Goal: Transaction & Acquisition: Book appointment/travel/reservation

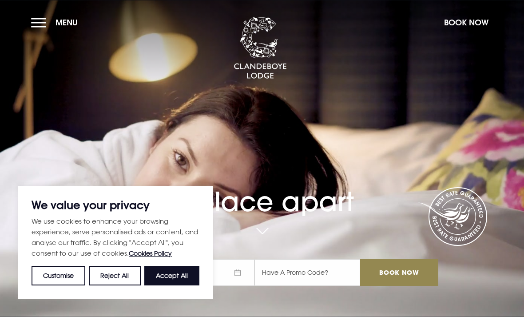
click at [175, 273] on button "Accept All" at bounding box center [171, 276] width 55 height 20
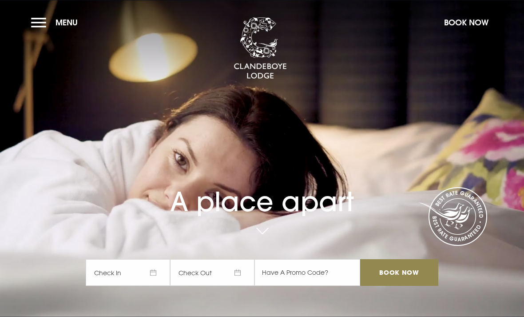
checkbox input "true"
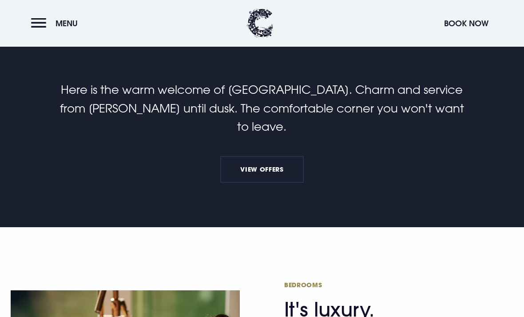
scroll to position [280, 0]
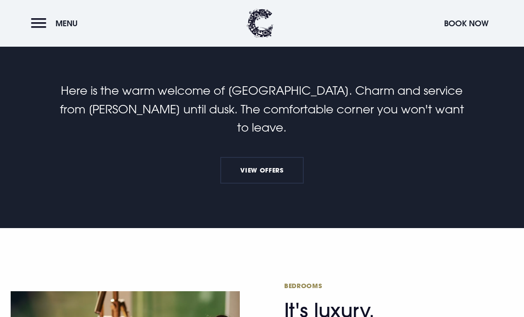
click at [264, 181] on link "View Offers" at bounding box center [262, 170] width 84 height 27
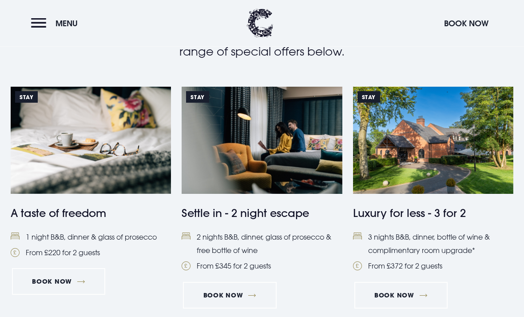
scroll to position [343, 0]
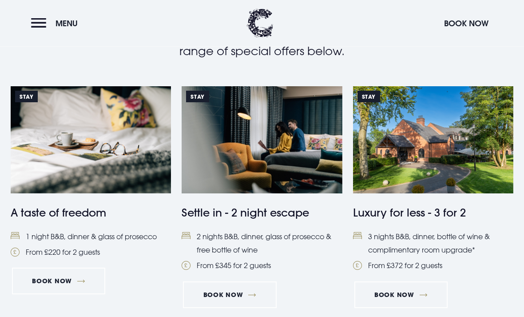
click at [246, 152] on img at bounding box center [262, 140] width 160 height 107
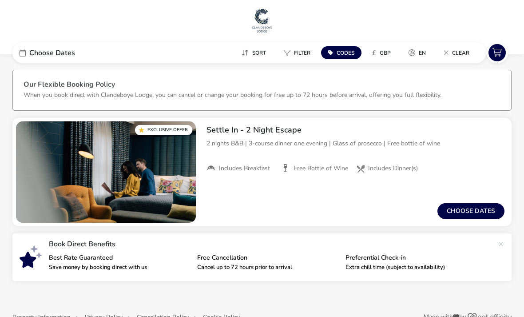
click at [474, 212] on button "Choose dates" at bounding box center [471, 211] width 67 height 16
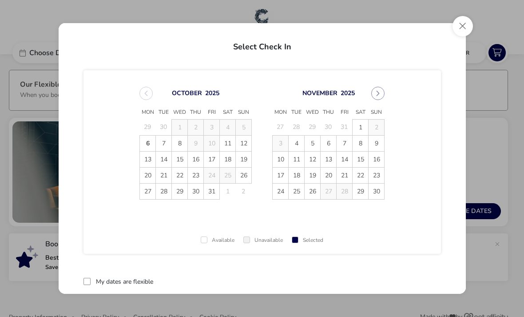
click at [310, 146] on span "5" at bounding box center [313, 143] width 16 height 16
click at [344, 143] on span "7" at bounding box center [345, 144] width 16 height 16
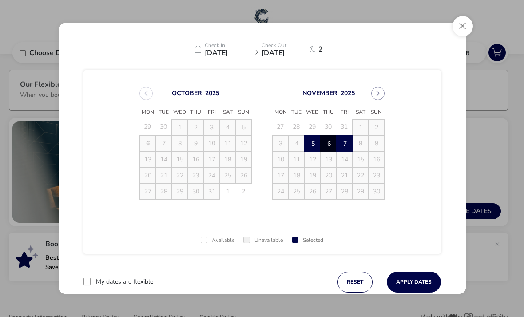
click at [342, 141] on span "7" at bounding box center [345, 144] width 16 height 16
click at [311, 144] on td "5" at bounding box center [313, 143] width 16 height 16
click at [342, 143] on span "7" at bounding box center [345, 144] width 16 height 16
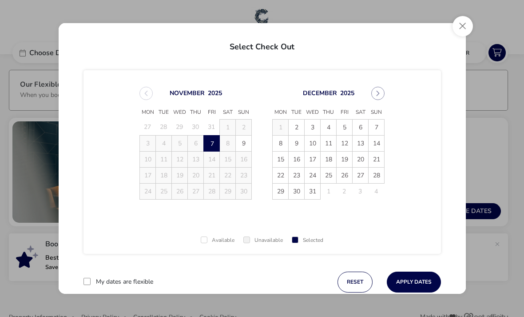
click at [354, 278] on button "reset" at bounding box center [355, 281] width 35 height 21
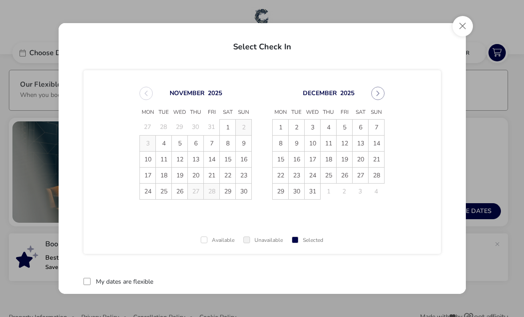
click at [179, 144] on span "5" at bounding box center [180, 143] width 16 height 16
click at [194, 145] on td "6" at bounding box center [196, 143] width 16 height 16
click at [199, 144] on td "6" at bounding box center [196, 143] width 16 height 16
click at [211, 137] on span "7" at bounding box center [212, 144] width 16 height 16
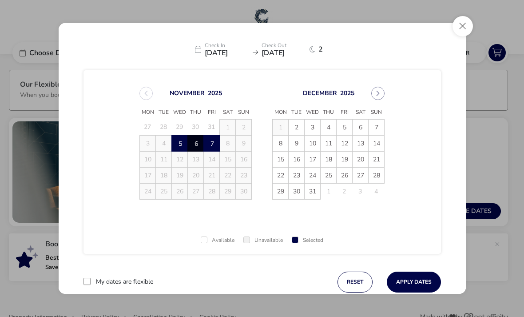
click at [418, 283] on button "Apply Dates" at bounding box center [414, 281] width 54 height 21
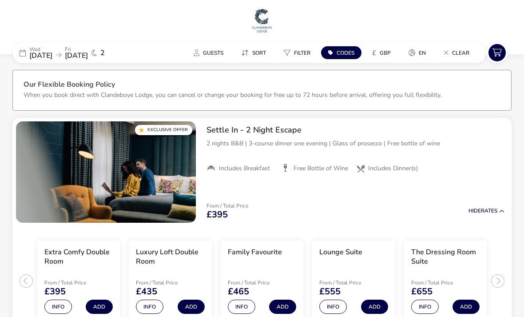
click at [52, 59] on span "05 Nov 2025" at bounding box center [40, 56] width 23 height 10
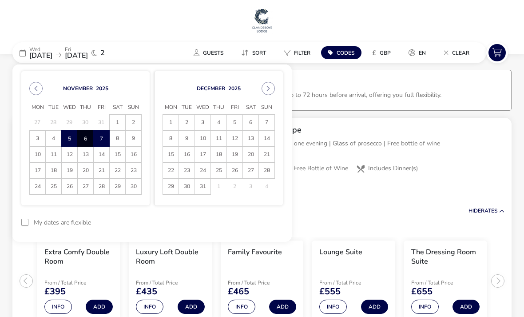
click at [32, 88] on button "Previous Month" at bounding box center [35, 88] width 13 height 13
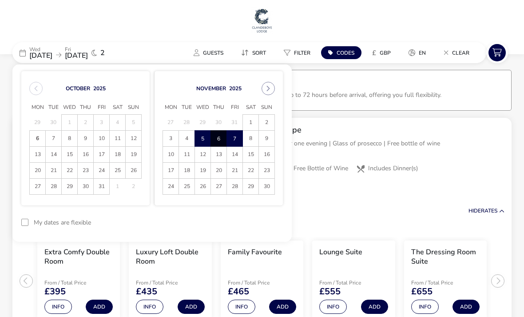
click at [67, 170] on span "22" at bounding box center [70, 171] width 16 height 16
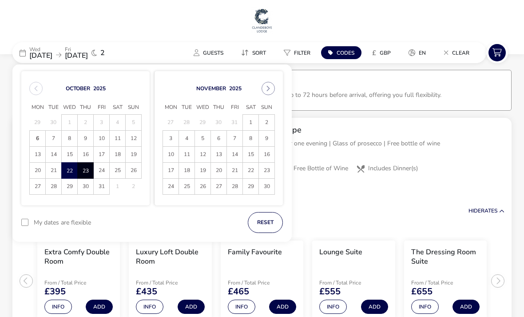
click at [84, 171] on span "23" at bounding box center [85, 171] width 15 height 16
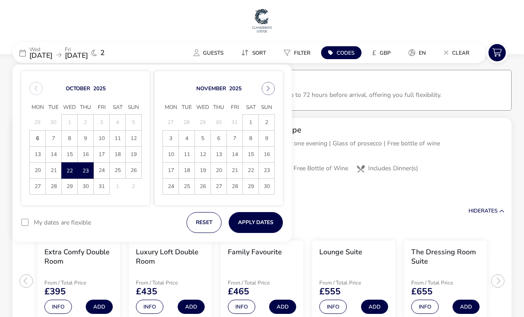
click at [256, 223] on button "Apply Dates" at bounding box center [256, 222] width 54 height 21
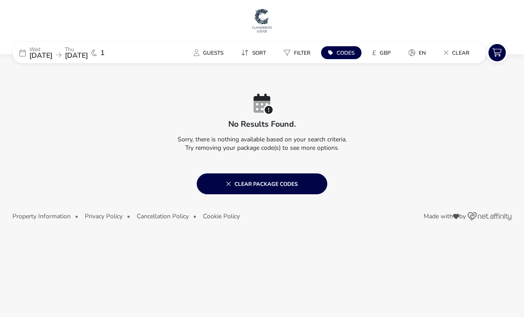
click at [88, 56] on span "23 Oct 2025" at bounding box center [76, 56] width 23 height 10
click at [52, 54] on span "22 Oct 2025" at bounding box center [40, 56] width 23 height 10
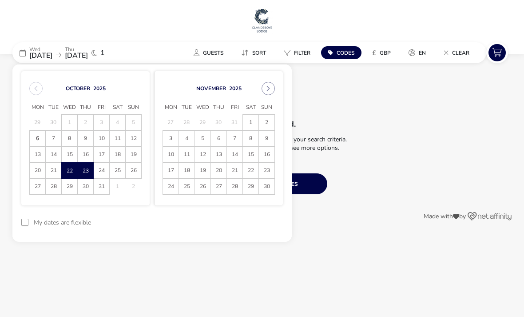
click at [102, 168] on span "24" at bounding box center [102, 171] width 16 height 16
click at [68, 173] on span "22" at bounding box center [70, 171] width 16 height 16
click at [84, 173] on span "23" at bounding box center [85, 171] width 15 height 16
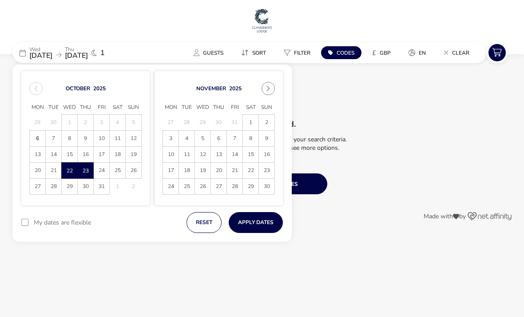
click at [104, 172] on span "24" at bounding box center [102, 171] width 16 height 16
click at [63, 171] on span "22" at bounding box center [70, 171] width 16 height 16
click at [83, 171] on span "23" at bounding box center [86, 171] width 16 height 16
click at [103, 173] on span "24" at bounding box center [102, 171] width 16 height 16
click at [69, 187] on span "29" at bounding box center [70, 187] width 16 height 16
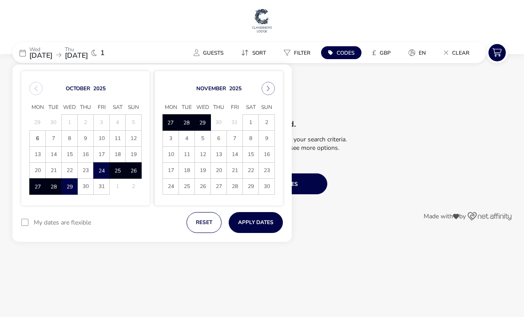
click at [96, 231] on div "My dates are flexible reset Apply Dates" at bounding box center [151, 227] width 279 height 30
click at [99, 227] on div "My dates are flexible reset Apply Dates" at bounding box center [151, 227] width 279 height 30
click at [68, 175] on span "22" at bounding box center [70, 171] width 16 height 16
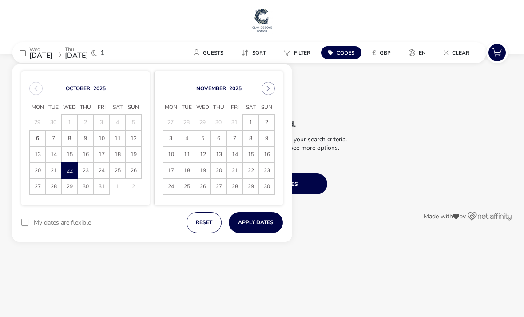
click at [204, 227] on button "reset" at bounding box center [204, 222] width 35 height 21
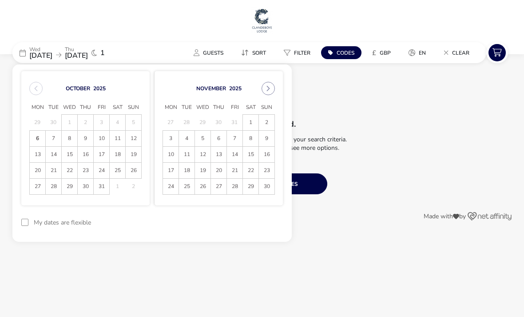
click at [66, 171] on span "22" at bounding box center [70, 171] width 16 height 16
click at [84, 173] on span "23" at bounding box center [86, 171] width 16 height 16
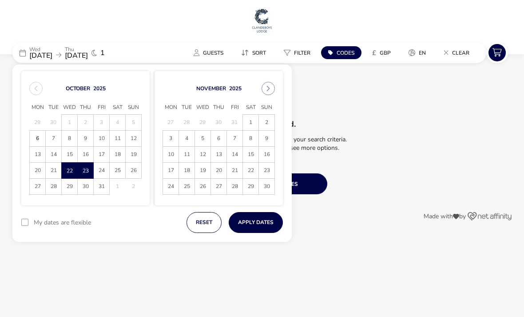
click at [100, 171] on span "24" at bounding box center [102, 171] width 16 height 16
click at [207, 226] on button "reset" at bounding box center [204, 222] width 35 height 21
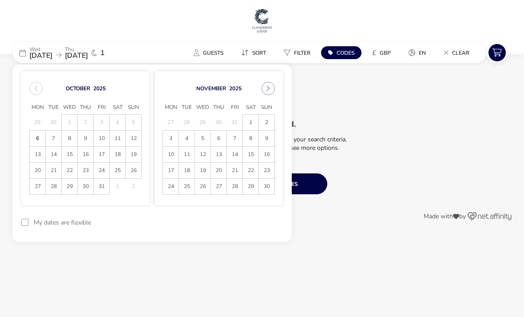
click at [65, 189] on span "29" at bounding box center [70, 187] width 16 height 16
click at [83, 187] on span "30" at bounding box center [86, 187] width 16 height 16
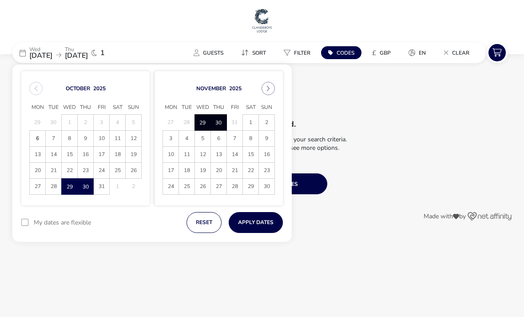
click at [258, 220] on button "Apply Dates" at bounding box center [256, 222] width 54 height 21
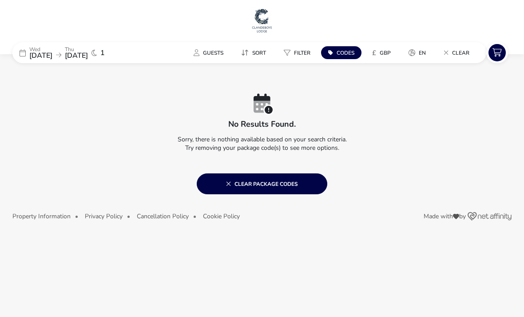
click at [88, 52] on span "30 Oct 2025" at bounding box center [76, 56] width 23 height 10
click at [105, 53] on span "1" at bounding box center [102, 52] width 4 height 7
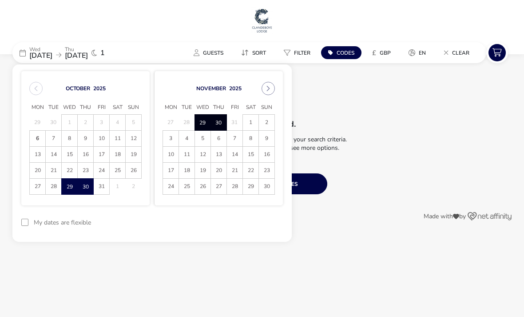
click at [68, 186] on span "29" at bounding box center [69, 187] width 15 height 16
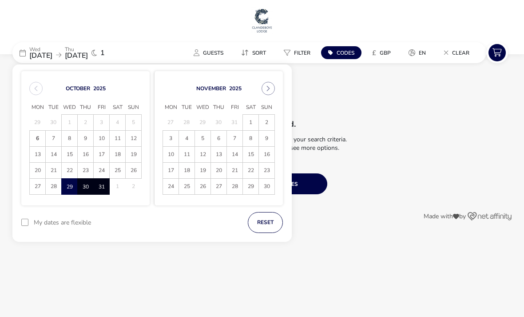
click at [101, 186] on span "31" at bounding box center [101, 187] width 15 height 16
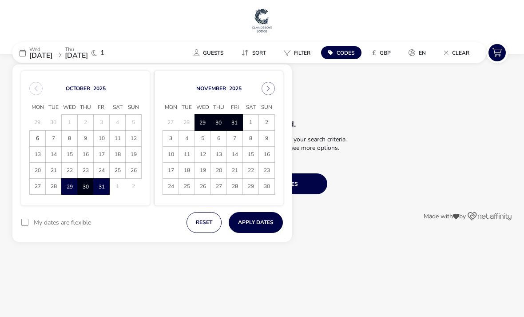
click at [261, 223] on button "Apply Dates" at bounding box center [256, 222] width 54 height 21
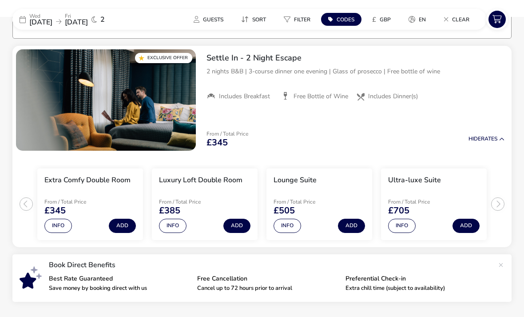
scroll to position [73, 0]
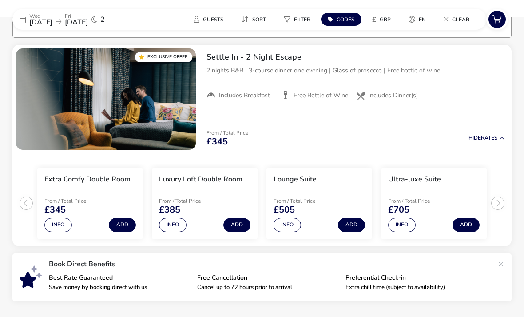
click at [57, 223] on button "Info" at bounding box center [58, 225] width 28 height 14
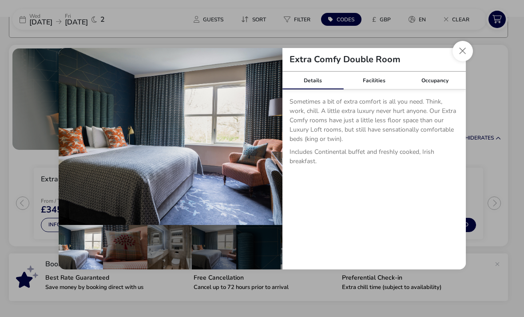
click at [267, 135] on button "details" at bounding box center [269, 136] width 18 height 18
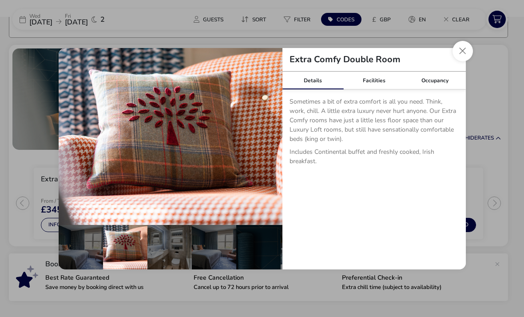
click at [270, 133] on button "details" at bounding box center [269, 136] width 18 height 18
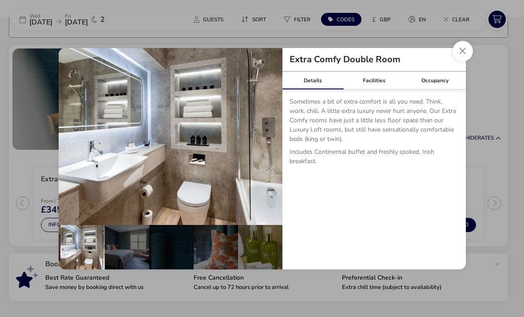
click at [268, 141] on button "details" at bounding box center [269, 136] width 18 height 18
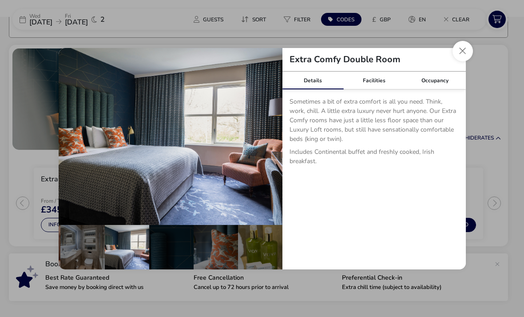
click at [268, 132] on button "details" at bounding box center [269, 136] width 18 height 18
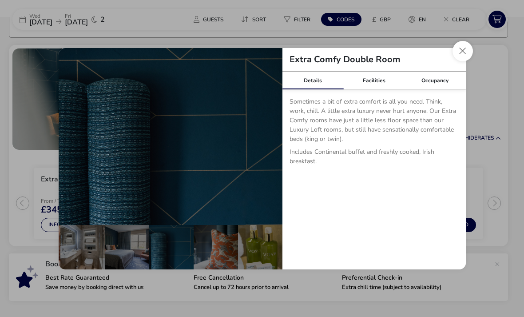
click at [470, 57] on button "Close dialog" at bounding box center [463, 51] width 20 height 20
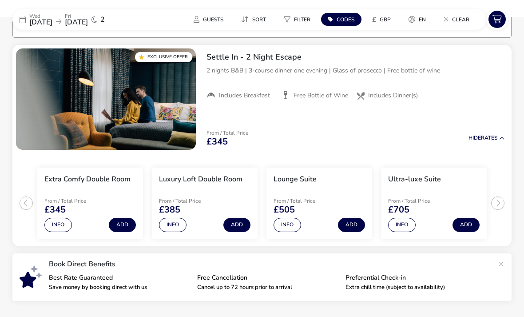
click at [52, 19] on span "29 Oct 2025" at bounding box center [40, 22] width 23 height 10
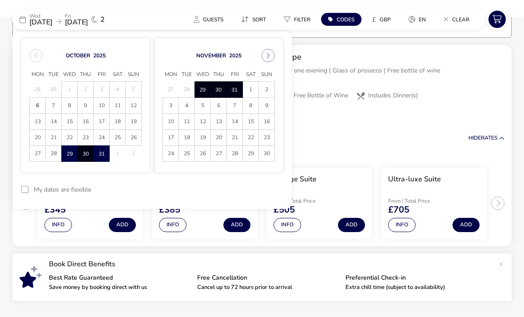
click at [72, 137] on span "22" at bounding box center [70, 138] width 16 height 16
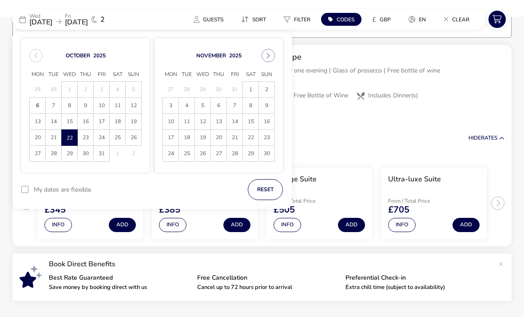
click at [105, 137] on span "24" at bounding box center [102, 138] width 16 height 16
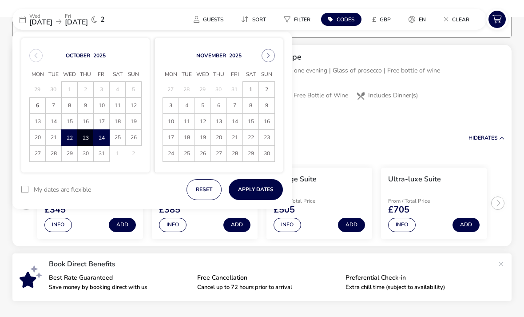
click at [264, 187] on button "Apply Dates" at bounding box center [256, 189] width 54 height 21
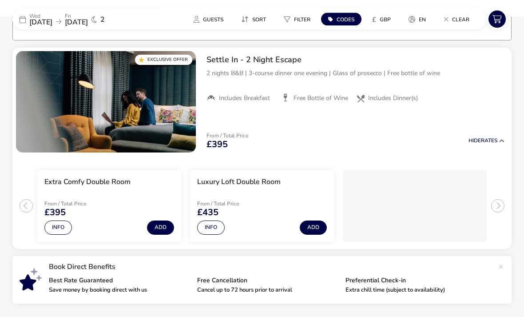
scroll to position [86, 0]
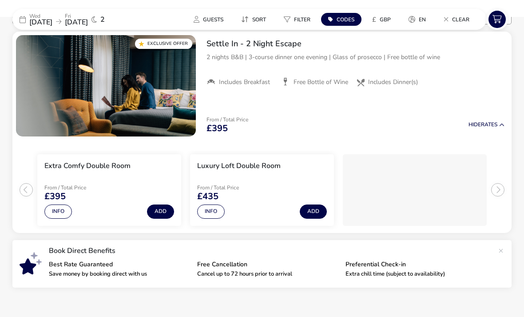
click at [54, 211] on button "Info" at bounding box center [58, 211] width 28 height 14
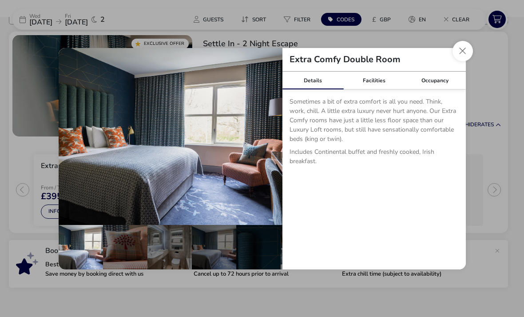
scroll to position [90, 0]
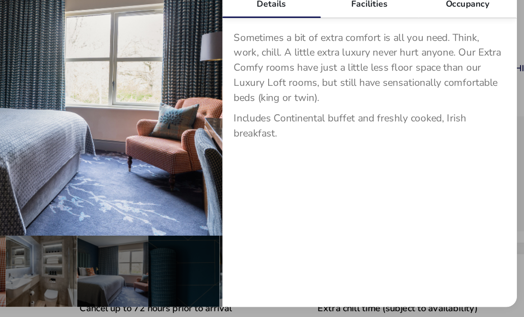
click at [260, 127] on button "details" at bounding box center [269, 136] width 18 height 18
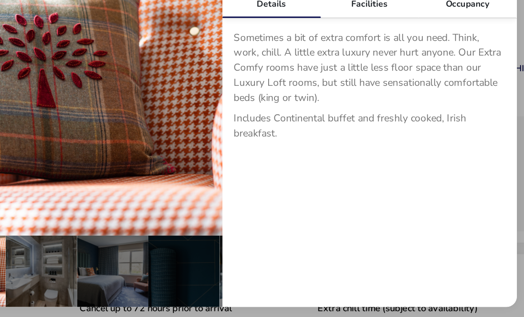
click at [260, 127] on button "details" at bounding box center [269, 136] width 18 height 18
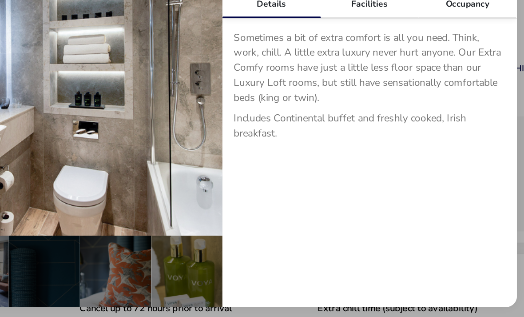
click at [260, 127] on button "details" at bounding box center [269, 136] width 18 height 18
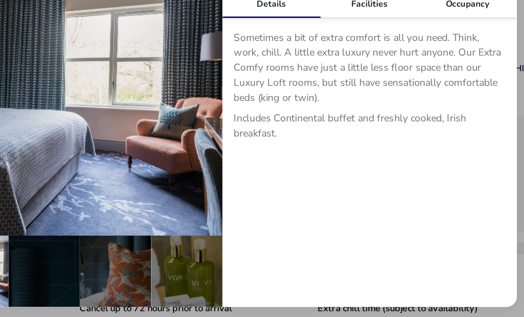
click at [343, 72] on div "Facilities" at bounding box center [373, 81] width 61 height 18
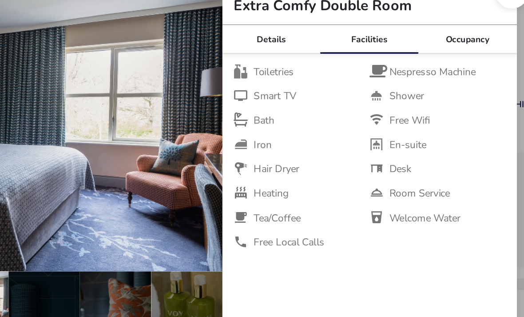
click at [405, 72] on div "Occupancy" at bounding box center [435, 81] width 61 height 18
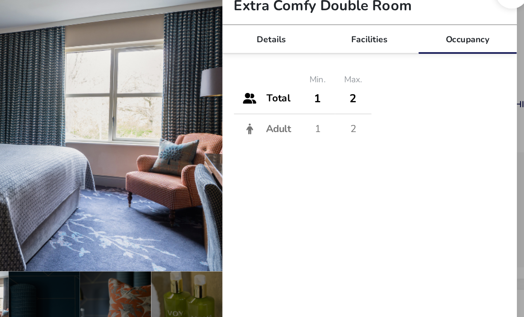
click at [282, 72] on div "Details" at bounding box center [312, 81] width 61 height 18
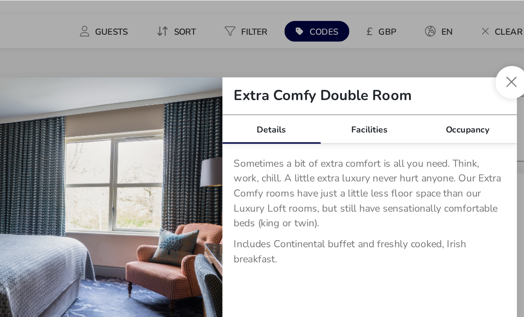
scroll to position [0, 0]
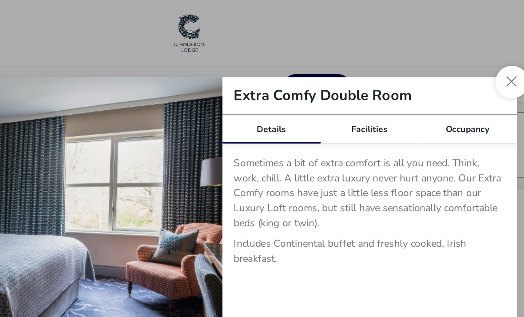
click at [453, 54] on button "Close dialog" at bounding box center [463, 51] width 20 height 20
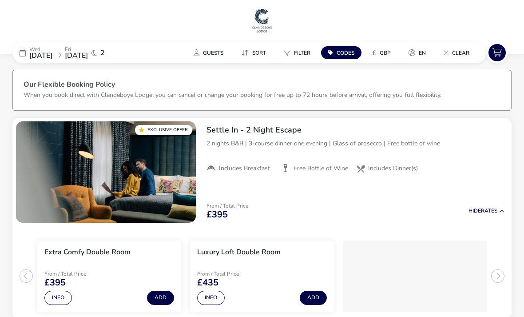
click at [84, 51] on span "24 Oct 2025" at bounding box center [76, 56] width 23 height 10
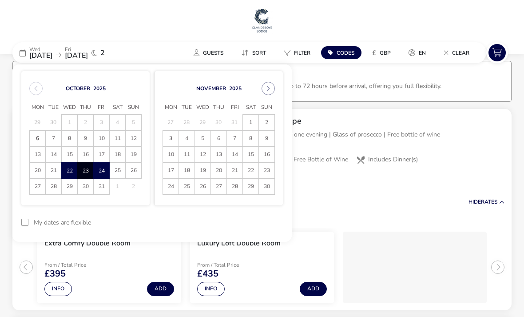
scroll to position [7, 0]
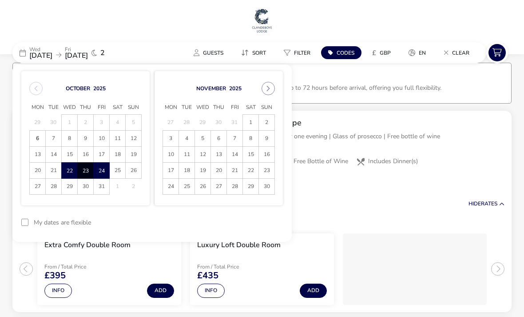
click at [73, 190] on span "29" at bounding box center [70, 187] width 16 height 16
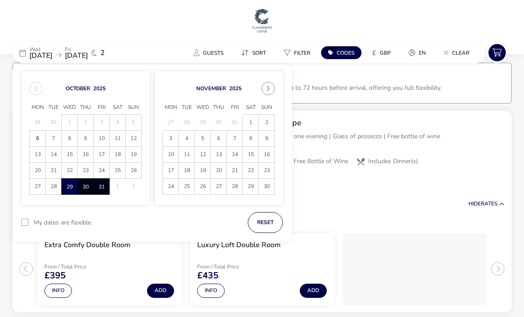
click at [102, 193] on span "31" at bounding box center [101, 187] width 15 height 16
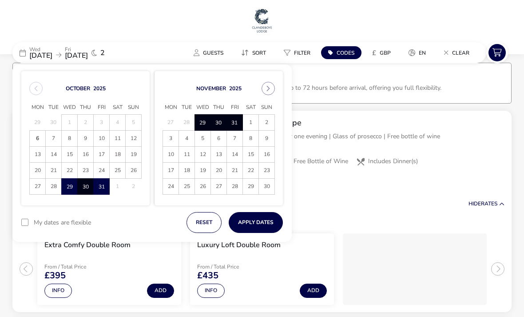
click at [257, 224] on button "Apply Dates" at bounding box center [256, 222] width 54 height 21
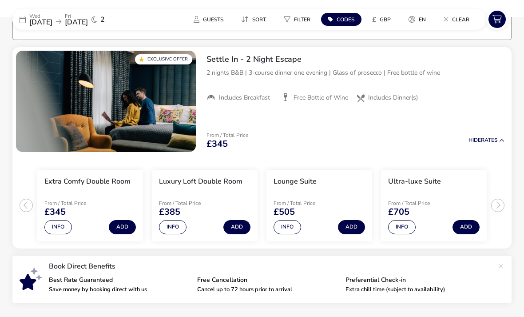
scroll to position [71, 0]
